Goal: Task Accomplishment & Management: Use online tool/utility

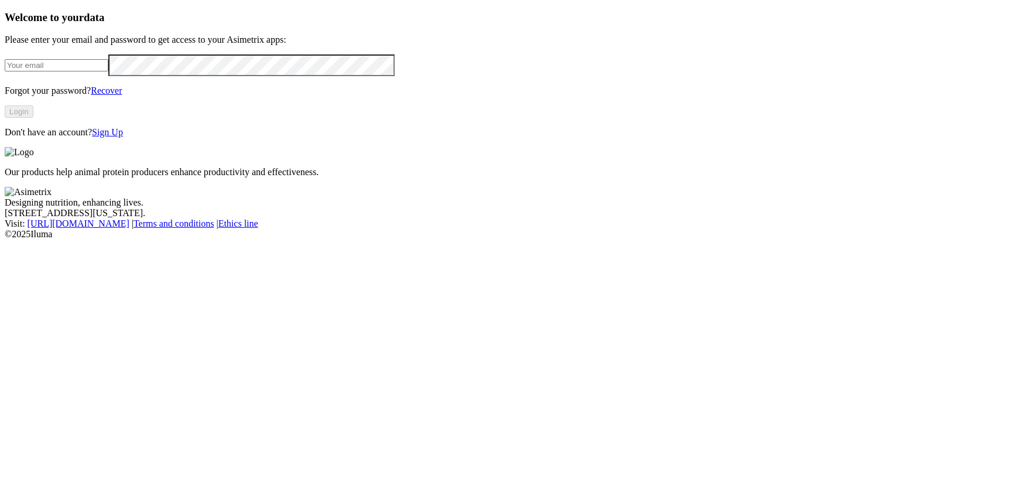
type input "[PERSON_NAME][EMAIL_ADDRESS][DOMAIN_NAME]"
click at [33, 118] on button "Login" at bounding box center [19, 111] width 29 height 12
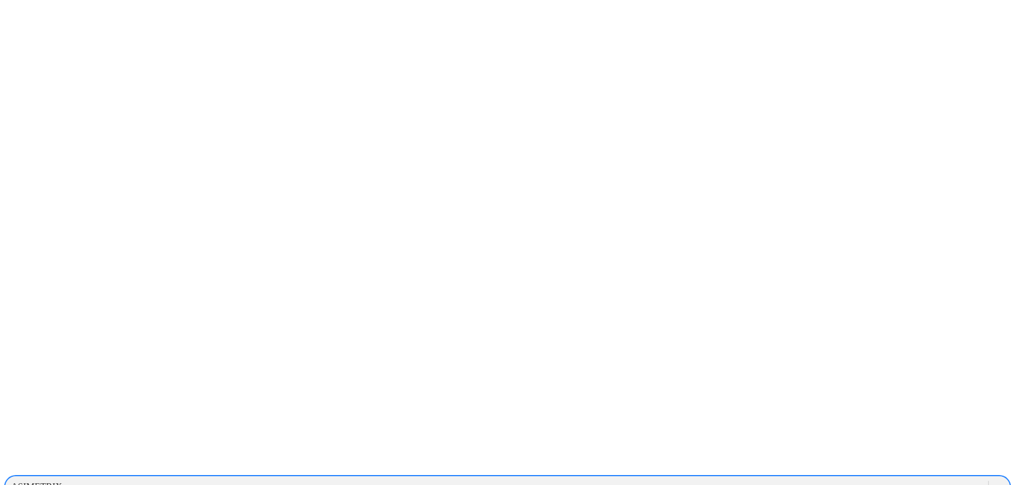
click at [776, 478] on div "ASIMETRIX" at bounding box center [496, 487] width 982 height 18
